Goal: Navigation & Orientation: Find specific page/section

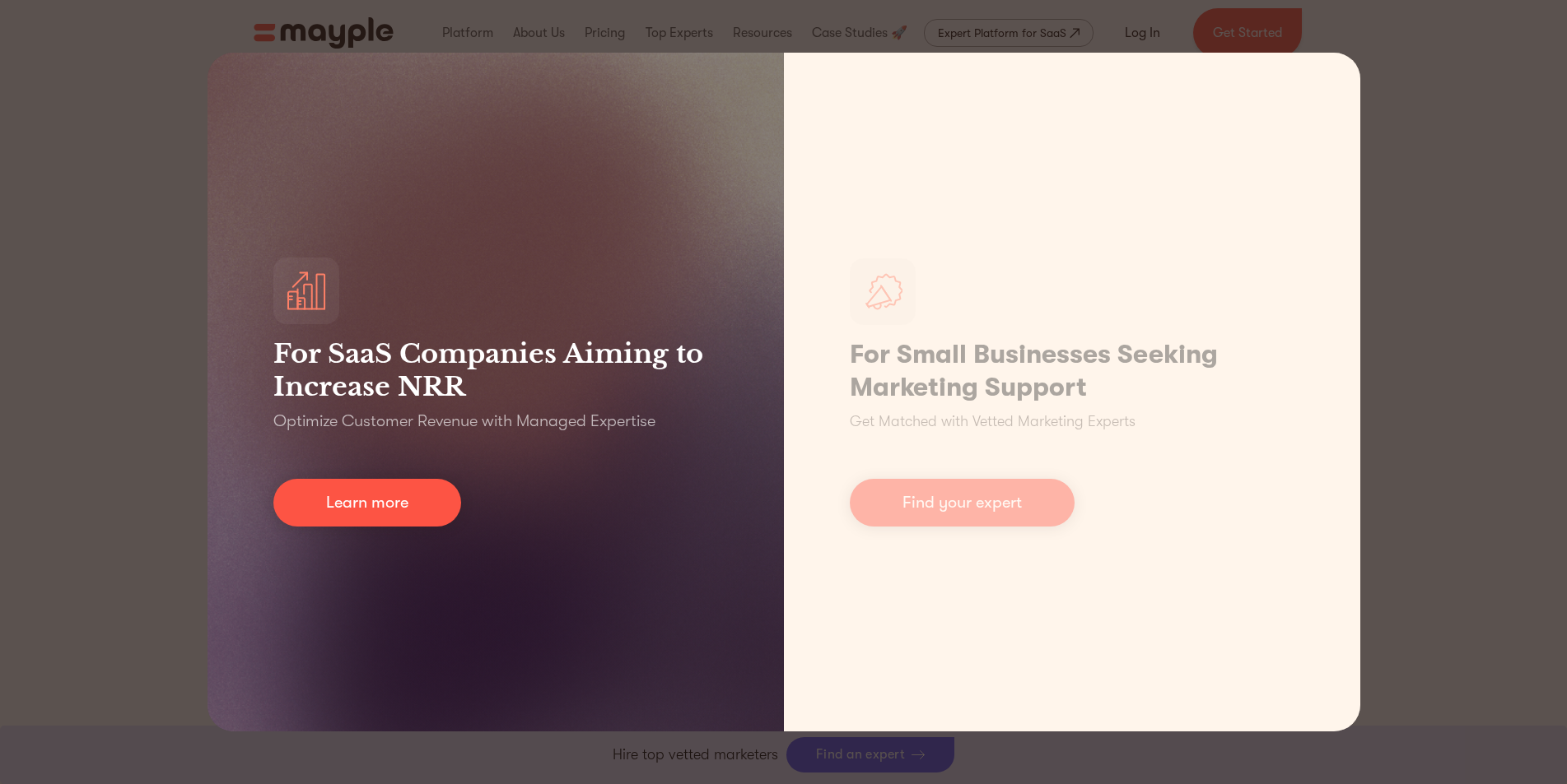
scroll to position [4115, 0]
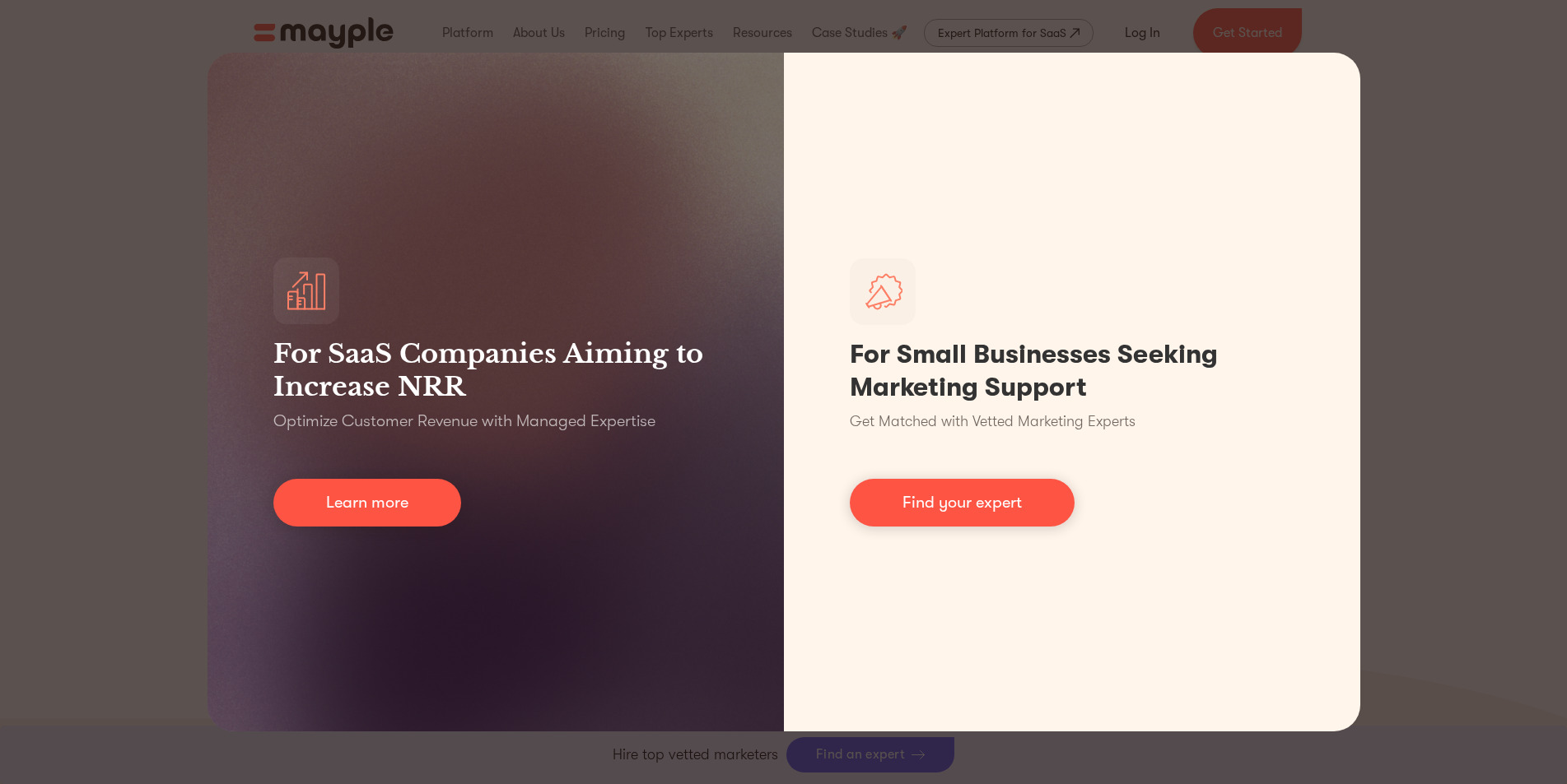
click at [132, 446] on div "For SaaS Companies Aiming to Increase NRR Optimize Customer Revenue with Manage…" at bounding box center [784, 392] width 1567 height 784
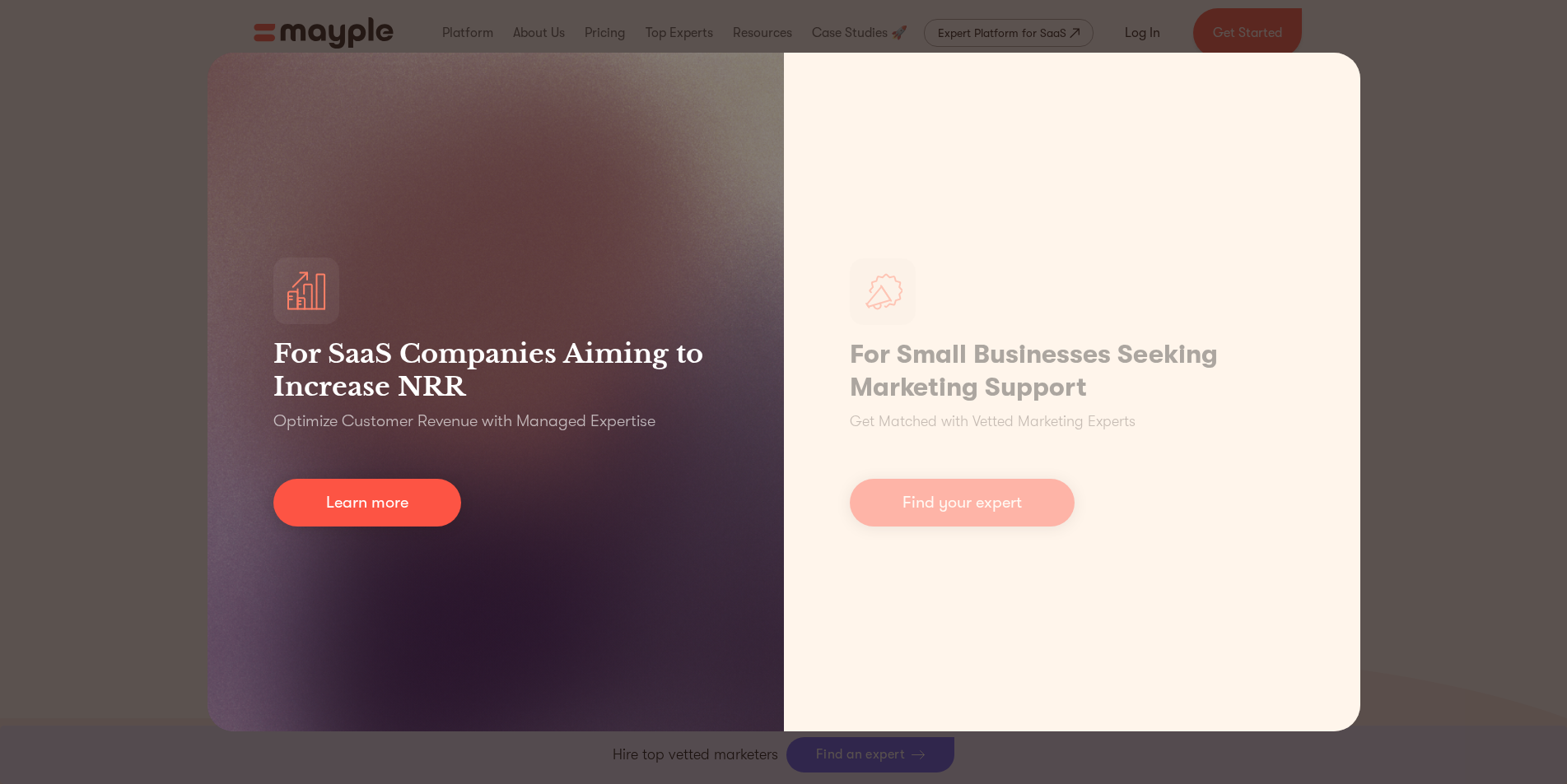
click at [515, 596] on div "For SaaS Companies Aiming to Increase NRR Optimize Customer Revenue with Manage…" at bounding box center [495, 392] width 576 height 679
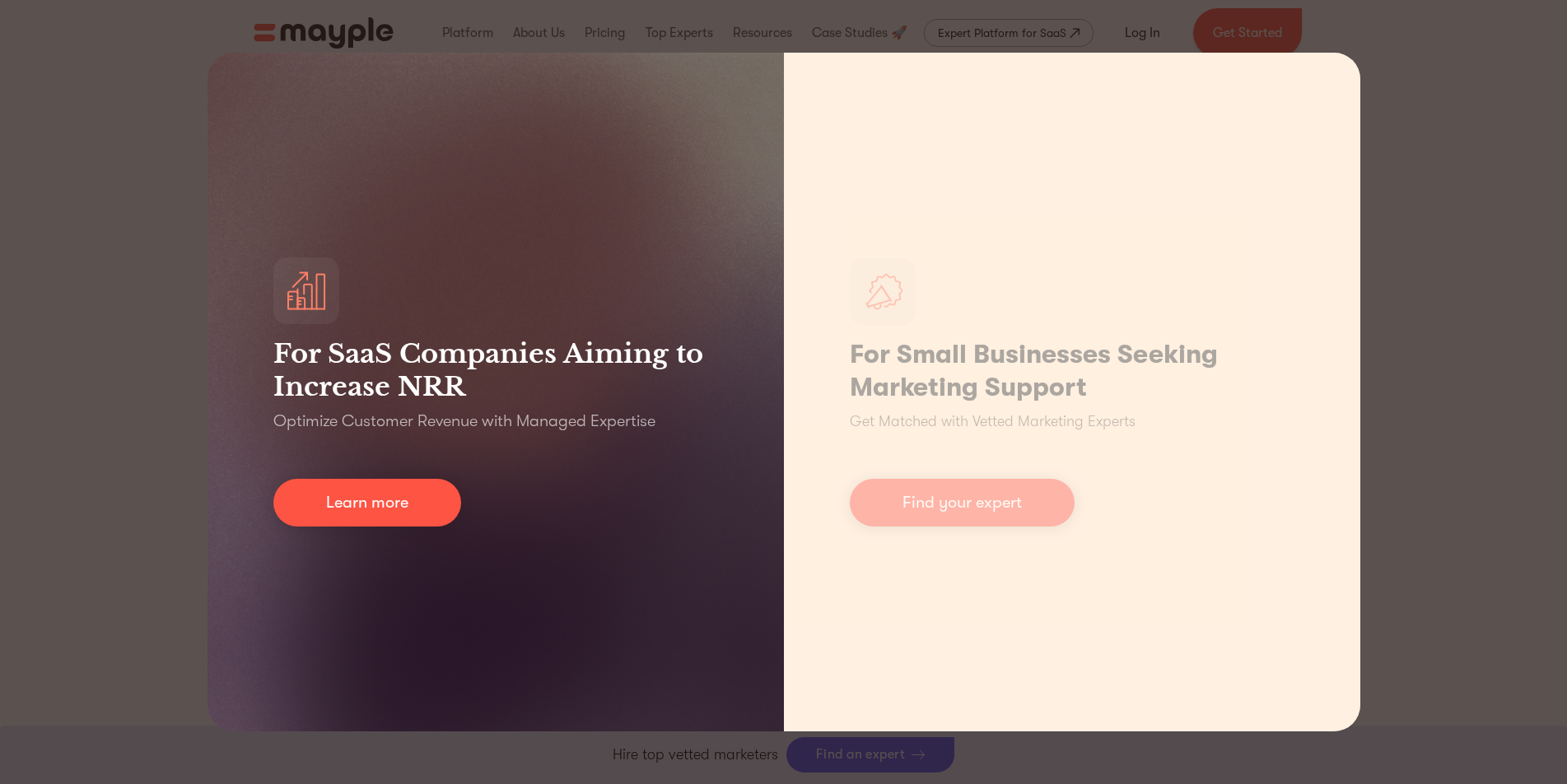
scroll to position [6913, 0]
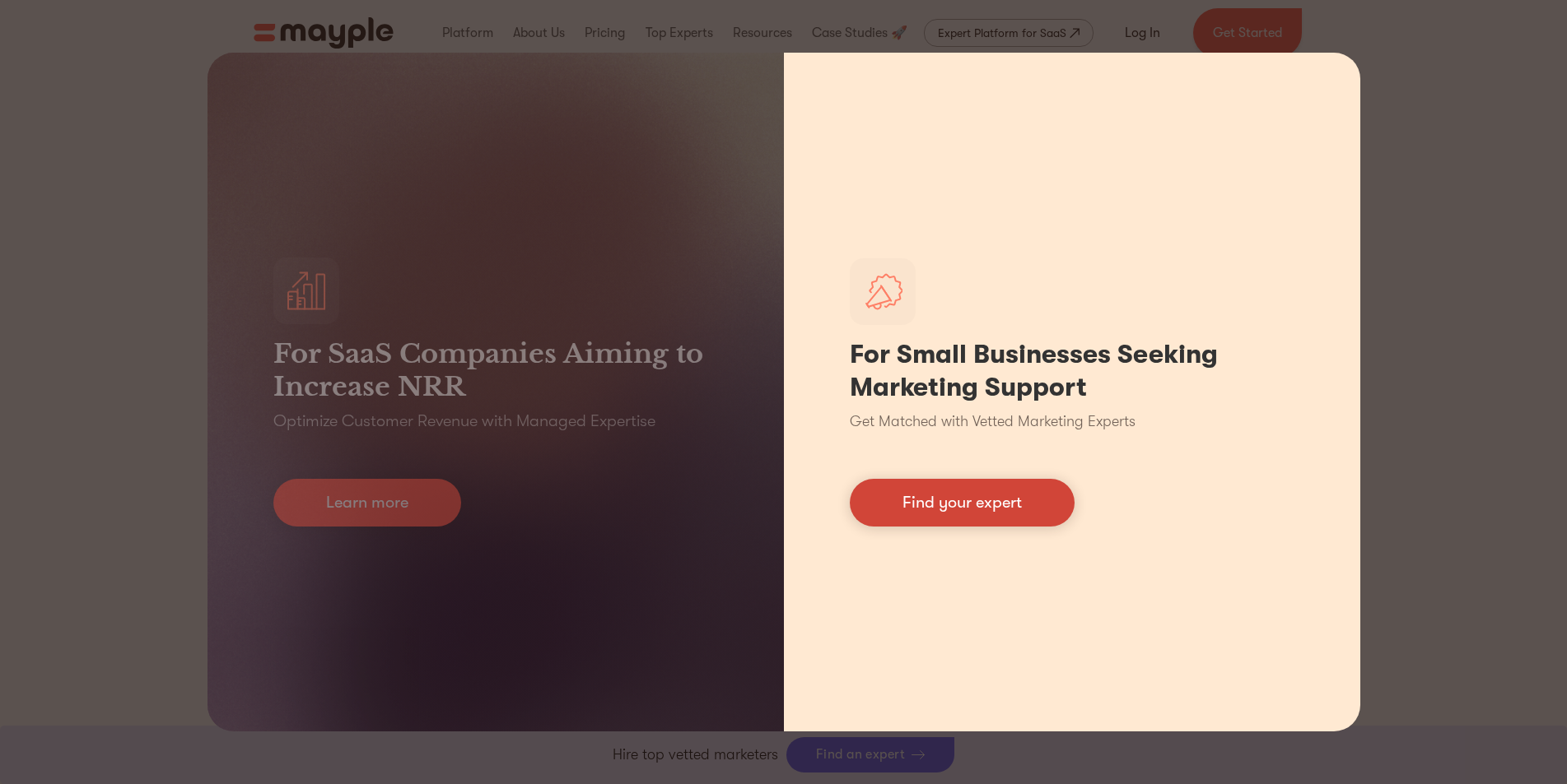
click at [975, 499] on link "Find your expert" at bounding box center [962, 503] width 225 height 47
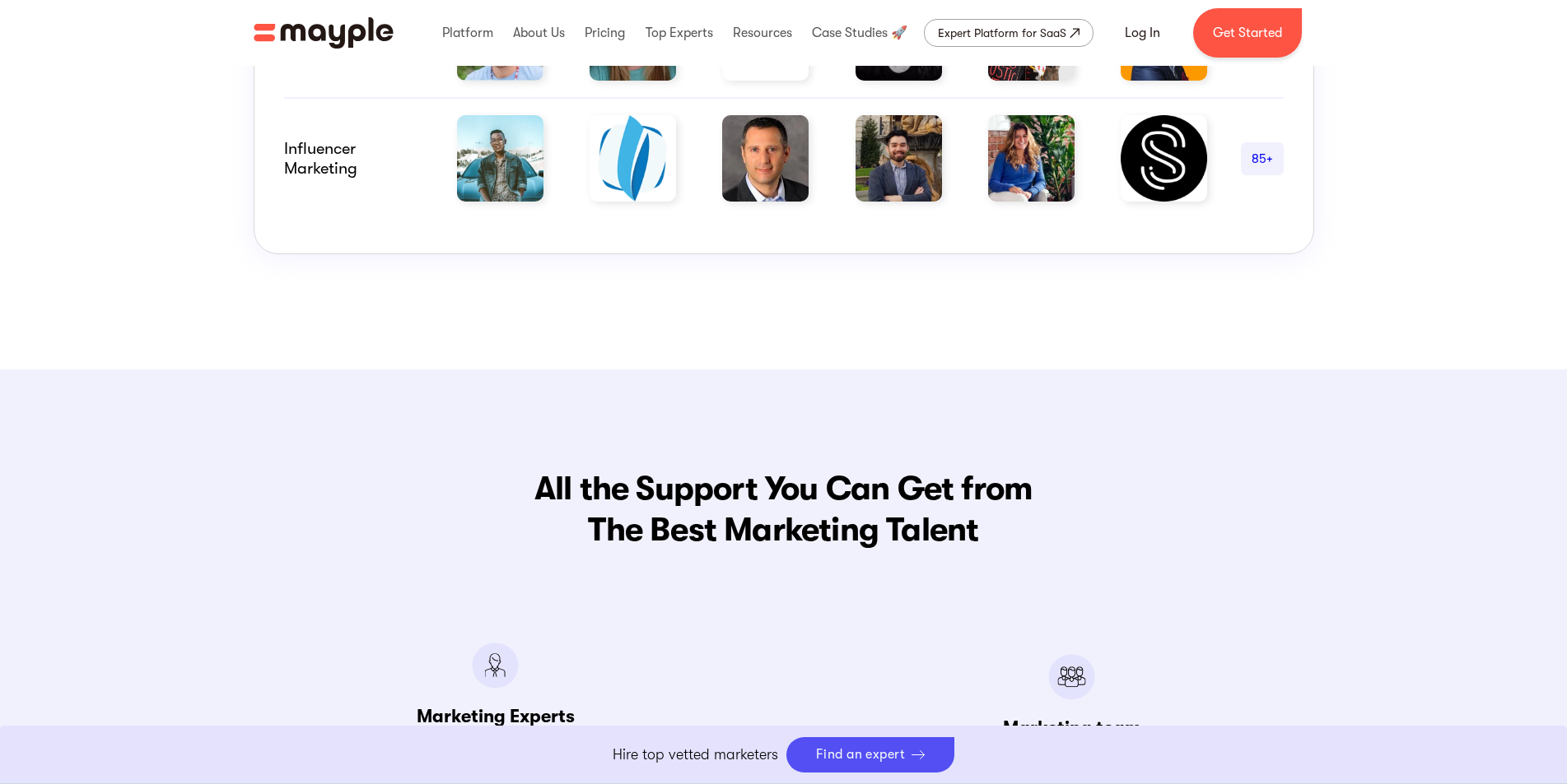
scroll to position [1161, 0]
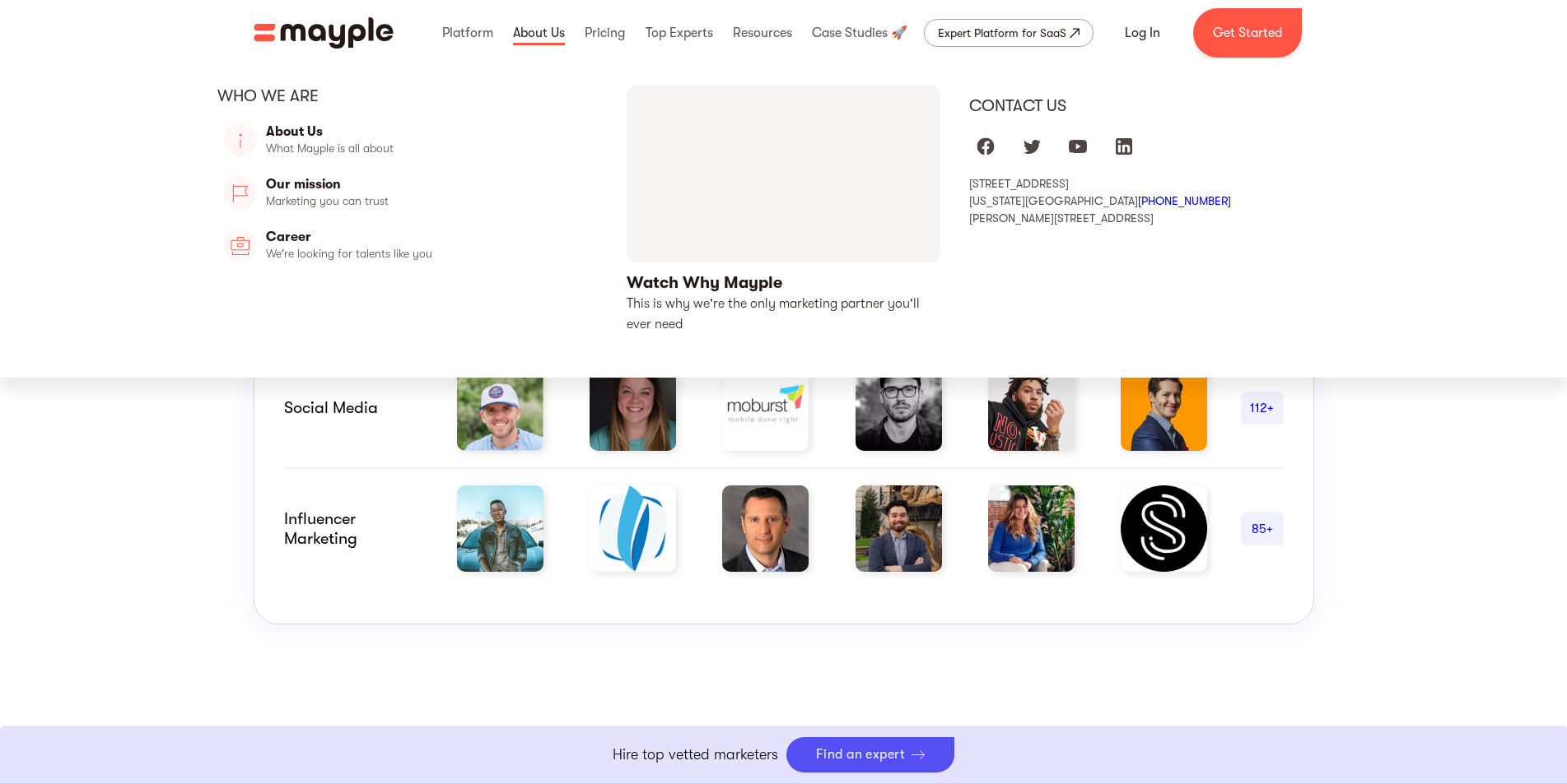
click at [545, 40] on link at bounding box center [539, 33] width 60 height 52
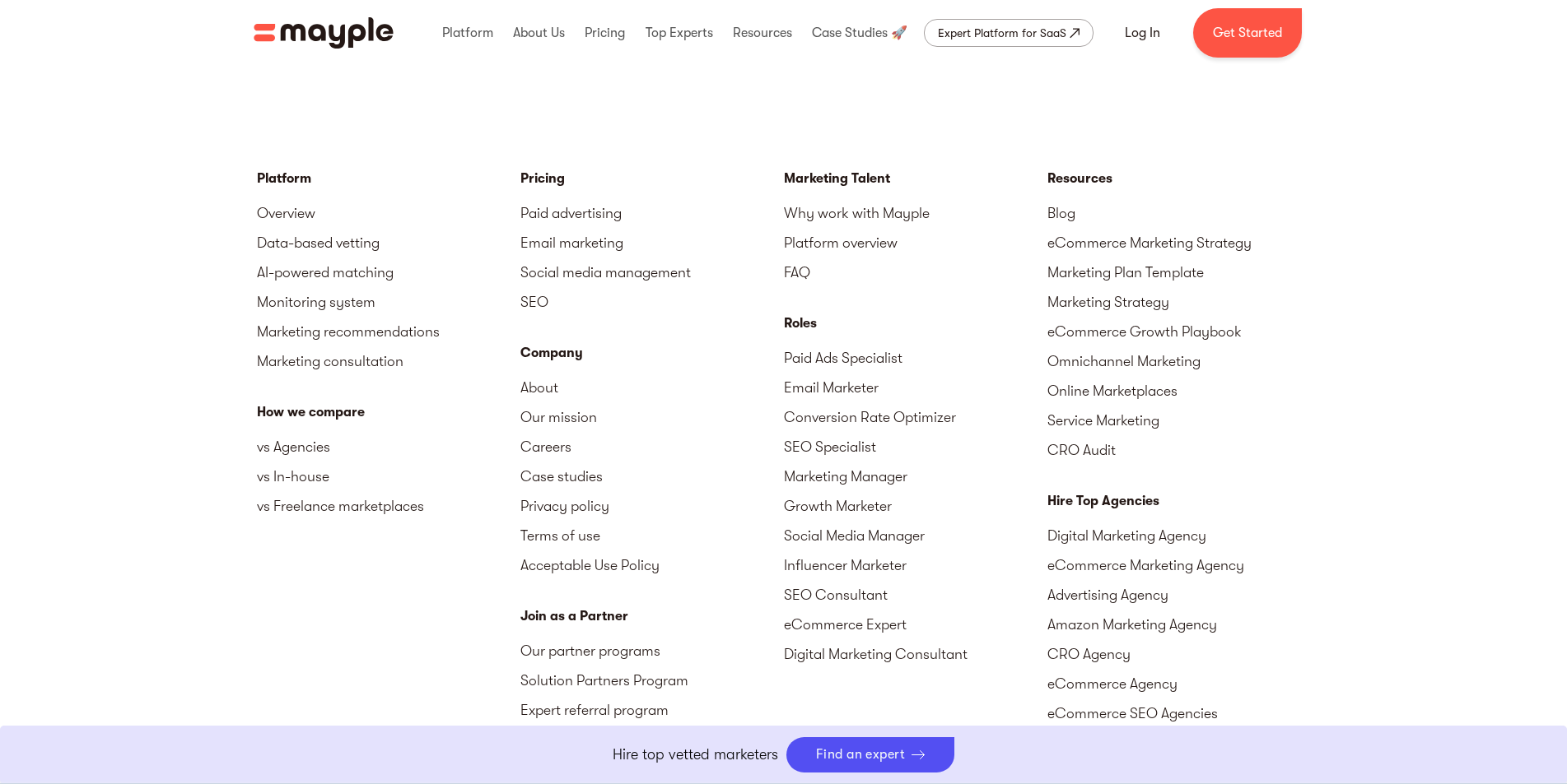
scroll to position [4938, 0]
